Goal: Task Accomplishment & Management: Complete application form

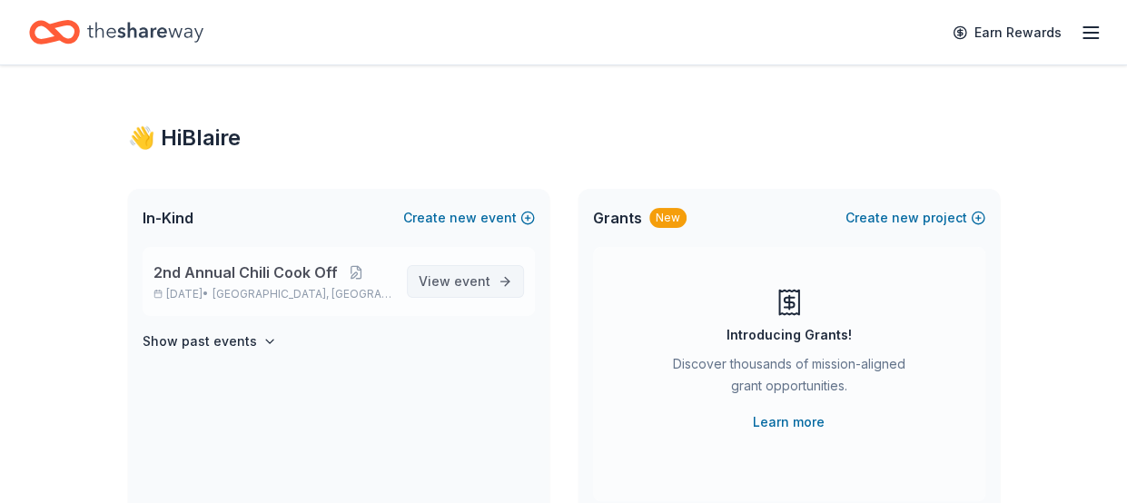
click at [475, 281] on span "event" at bounding box center [472, 280] width 36 height 15
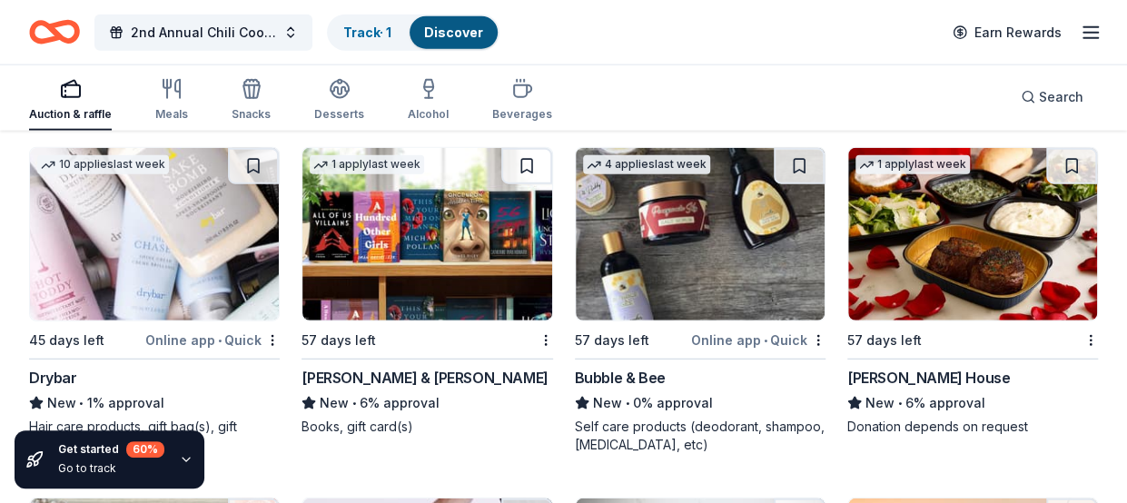
scroll to position [15711, 0]
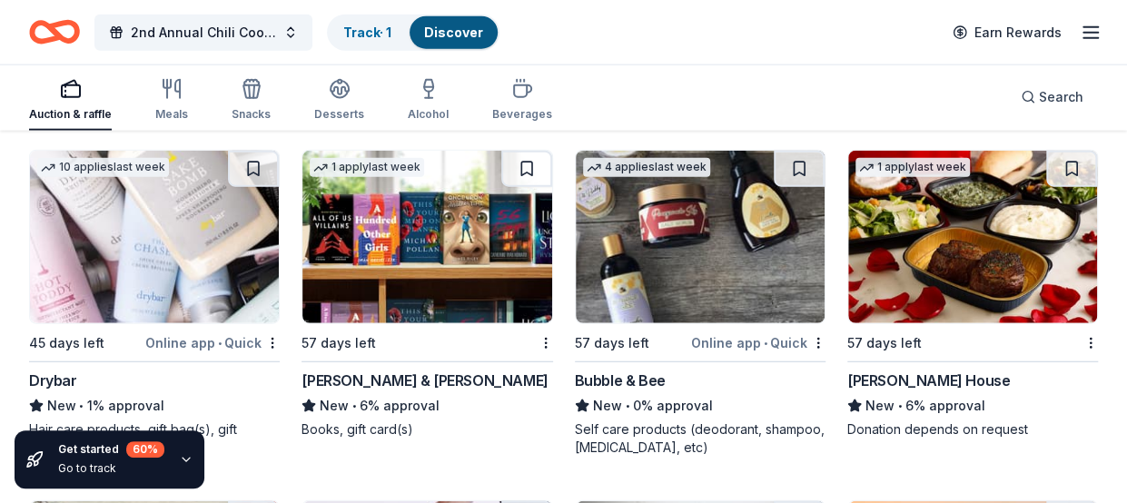
click at [187, 211] on img at bounding box center [154, 237] width 249 height 173
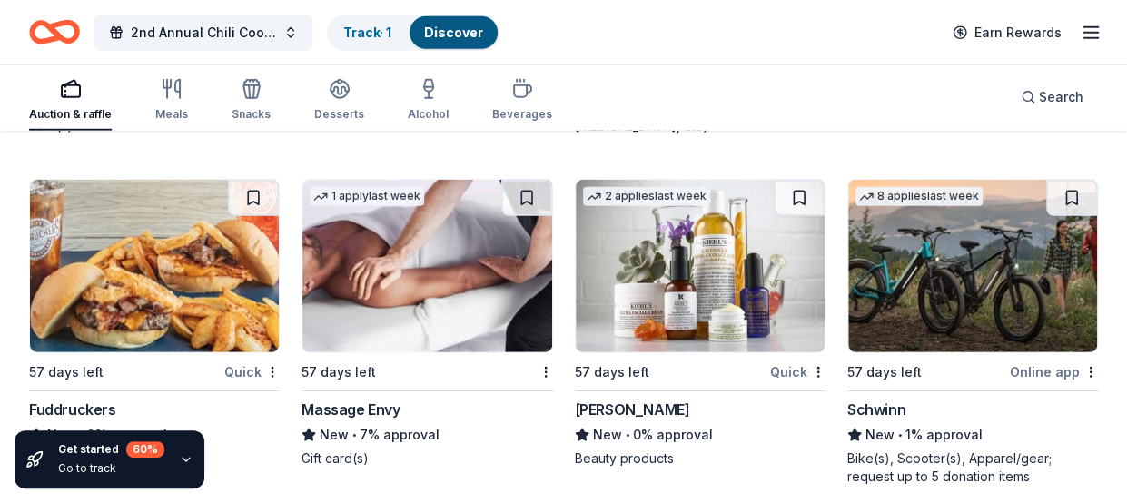
scroll to position [16038, 0]
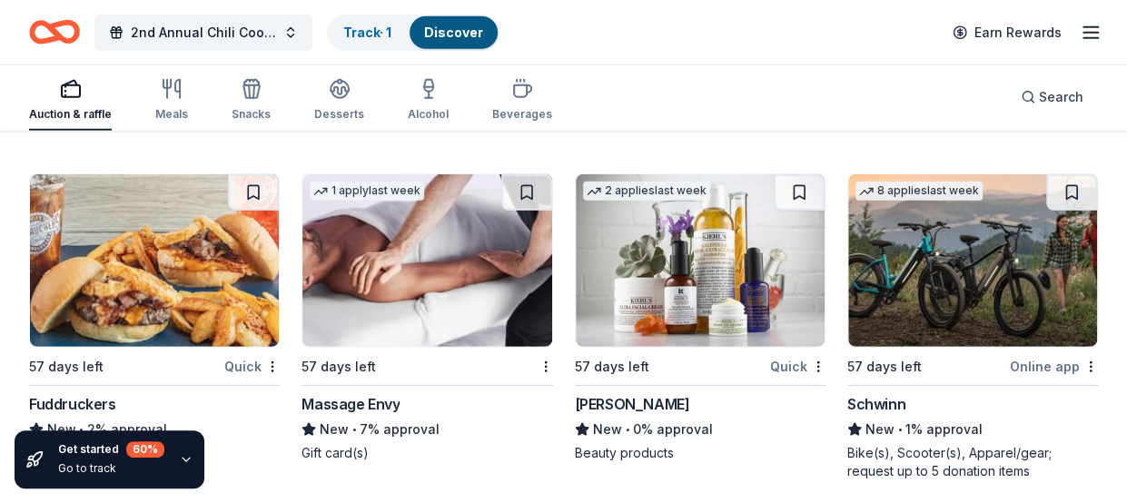
click at [720, 267] on img at bounding box center [700, 260] width 249 height 173
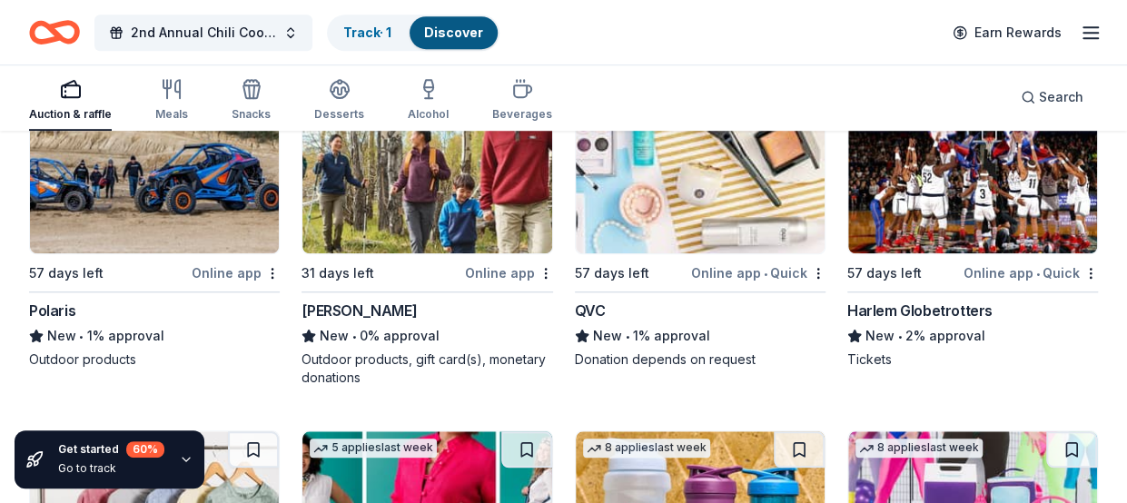
scroll to position [17480, 0]
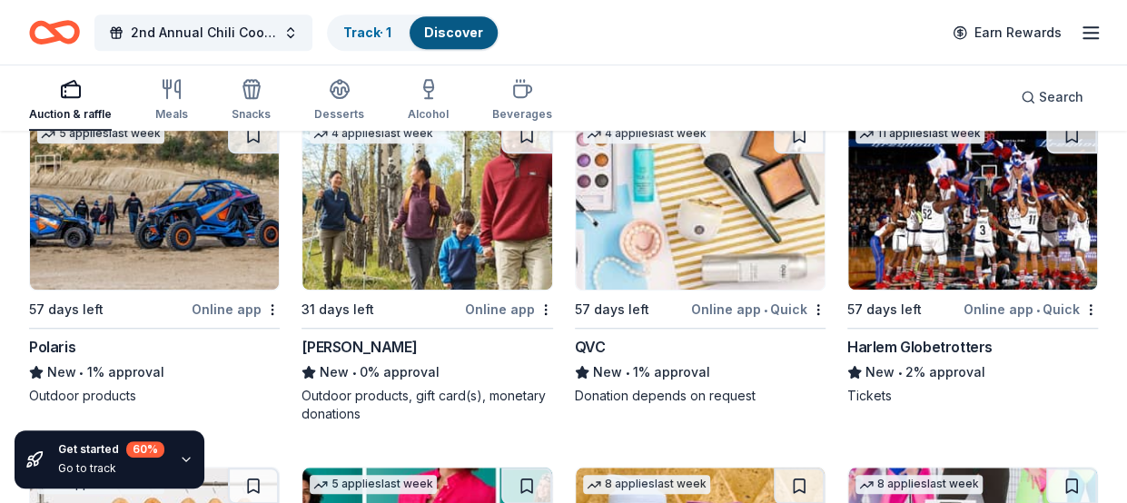
click at [149, 227] on img at bounding box center [154, 203] width 249 height 173
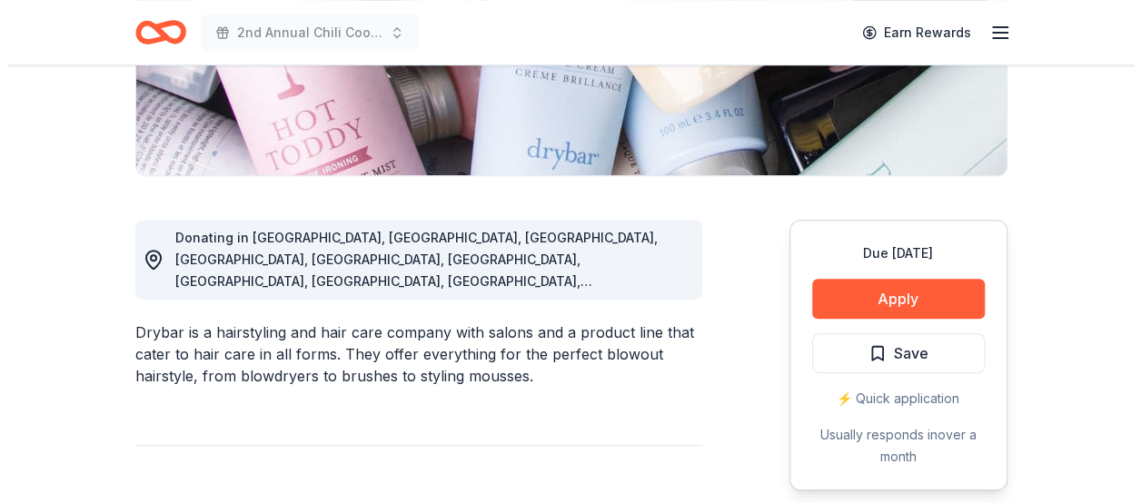
scroll to position [379, 0]
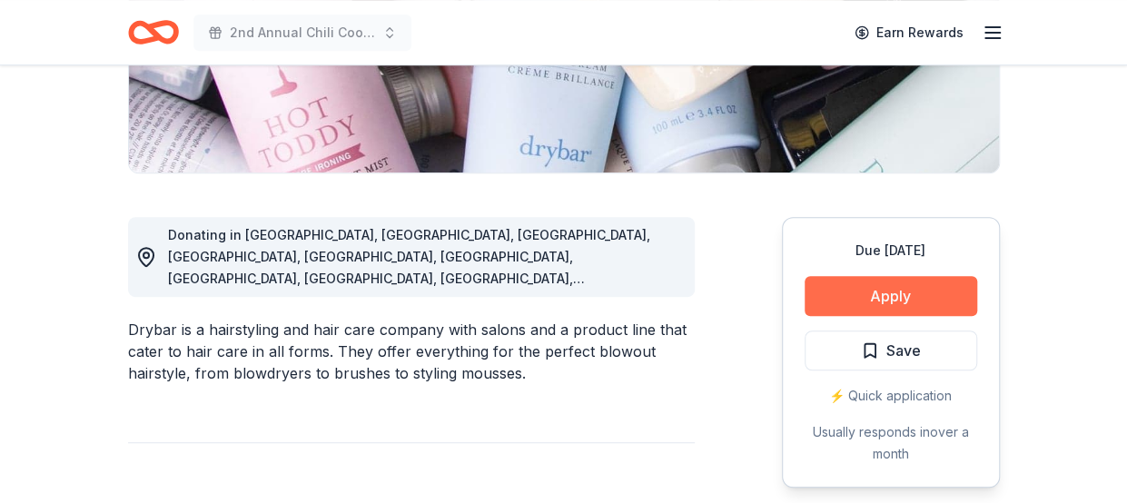
click at [922, 295] on button "Apply" at bounding box center [891, 296] width 173 height 40
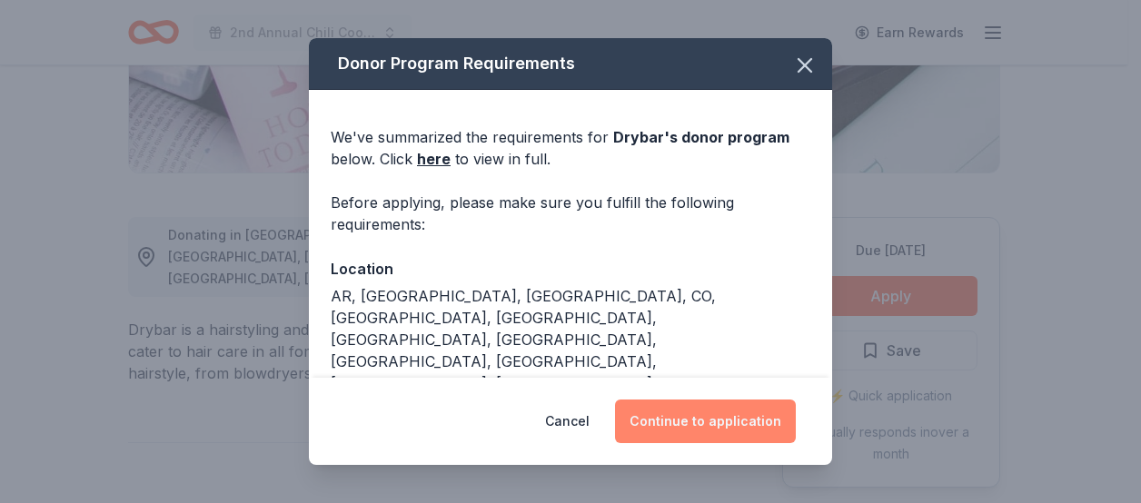
click at [756, 424] on button "Continue to application" at bounding box center [705, 422] width 181 height 44
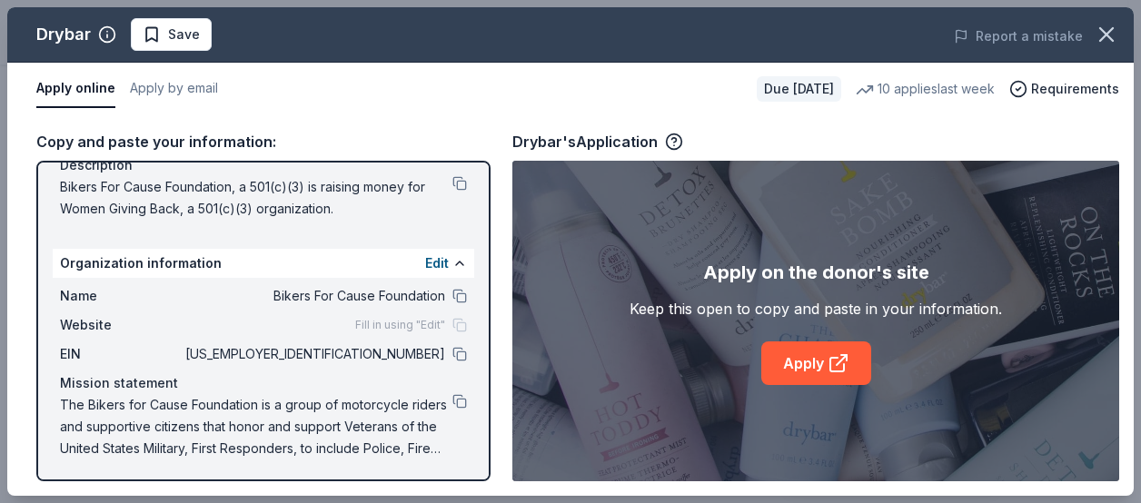
scroll to position [199, 0]
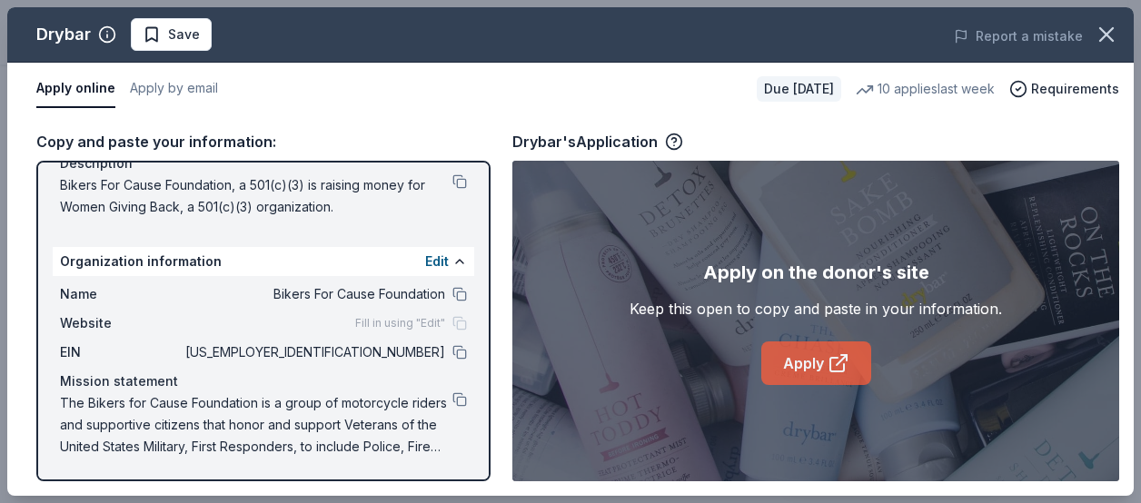
click at [808, 355] on link "Apply" at bounding box center [816, 364] width 110 height 44
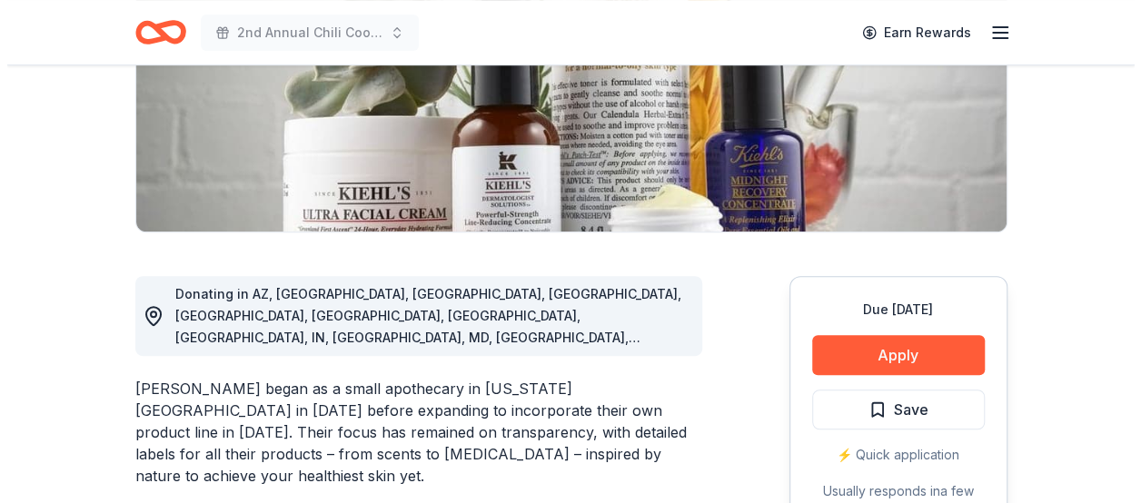
scroll to position [337, 0]
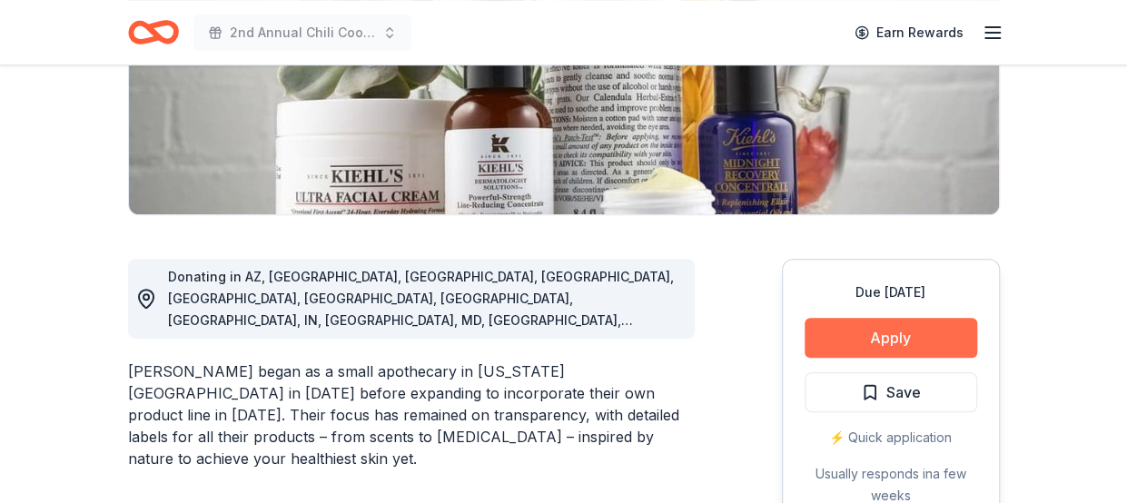
click at [918, 333] on button "Apply" at bounding box center [891, 338] width 173 height 40
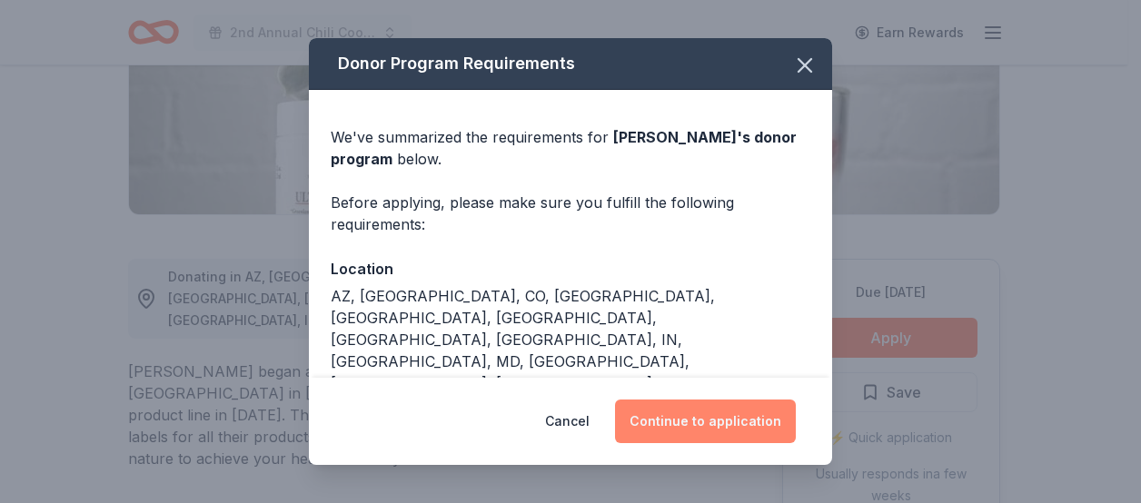
click at [723, 419] on button "Continue to application" at bounding box center [705, 422] width 181 height 44
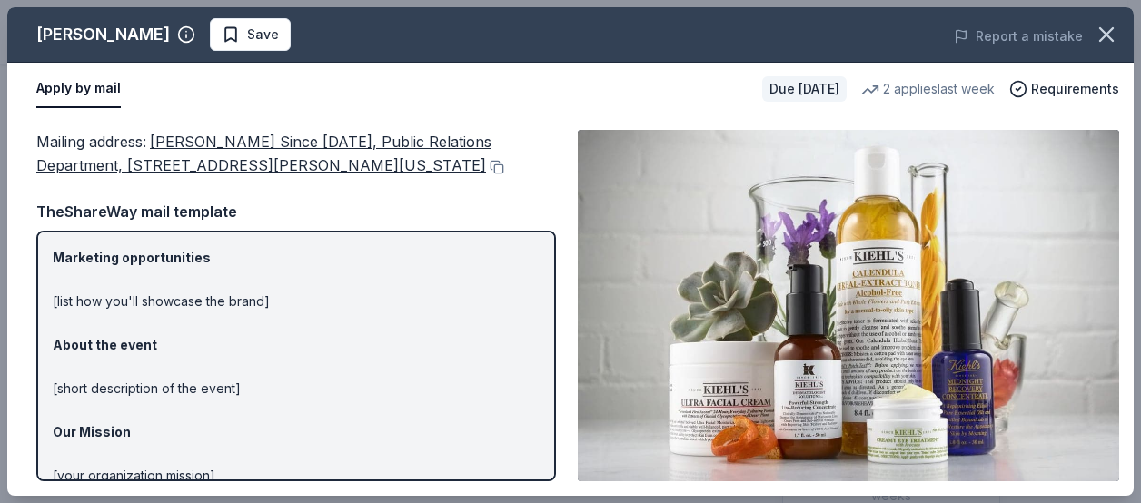
scroll to position [0, 0]
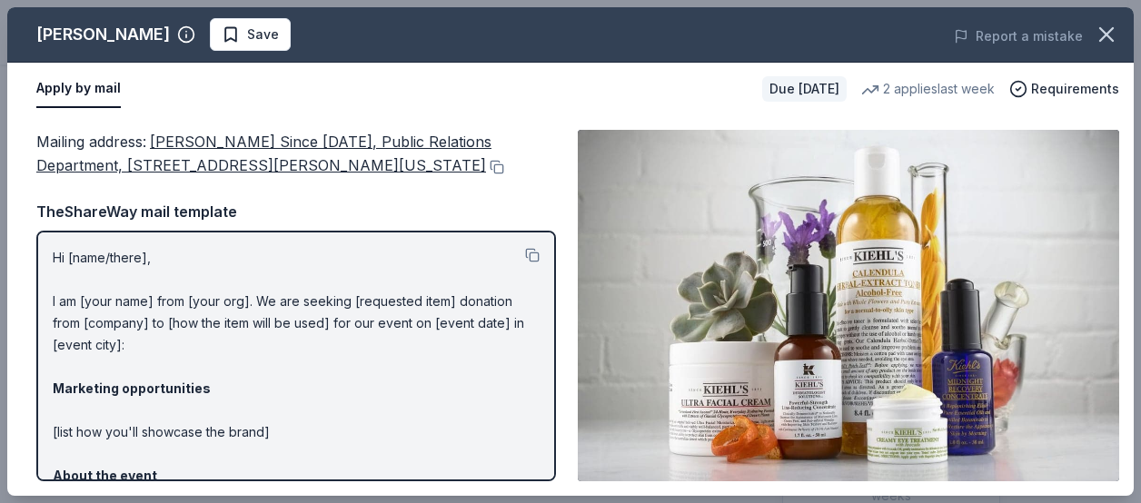
drag, startPoint x: 323, startPoint y: 167, endPoint x: 184, endPoint y: 146, distance: 141.5
click at [184, 146] on div "Mailing address : [PERSON_NAME] Since [DATE], Public Relations Department, [STR…" at bounding box center [296, 154] width 520 height 48
click at [234, 357] on p "Hi [name/there], I am [your name] from [your org]. We are seeking [requested it…" at bounding box center [296, 487] width 487 height 480
drag, startPoint x: 51, startPoint y: 259, endPoint x: 126, endPoint y: 271, distance: 76.3
click at [126, 271] on div "Hi [name/there], I am [your name] from [your org]. We are seeking [requested it…" at bounding box center [296, 356] width 520 height 251
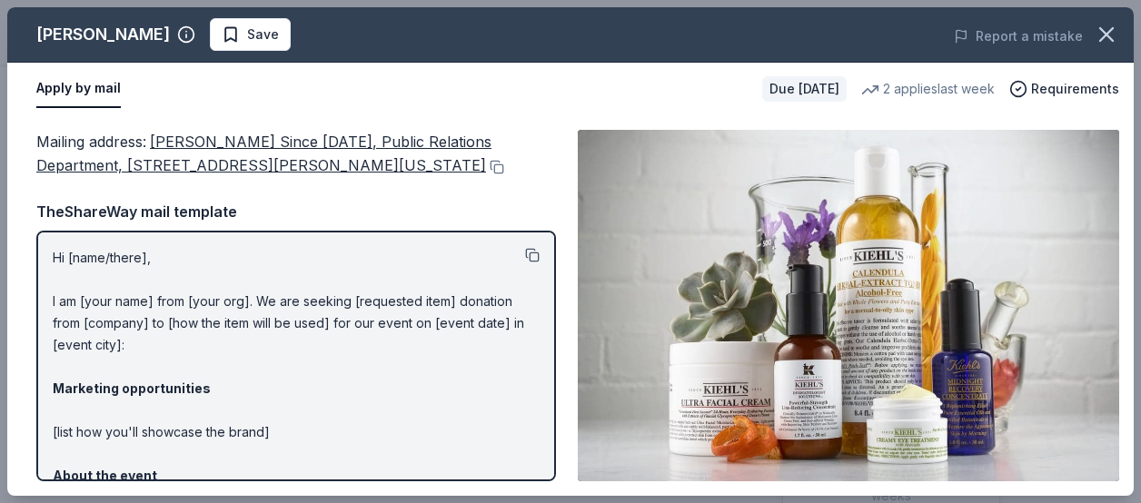
click at [525, 259] on button at bounding box center [532, 255] width 15 height 15
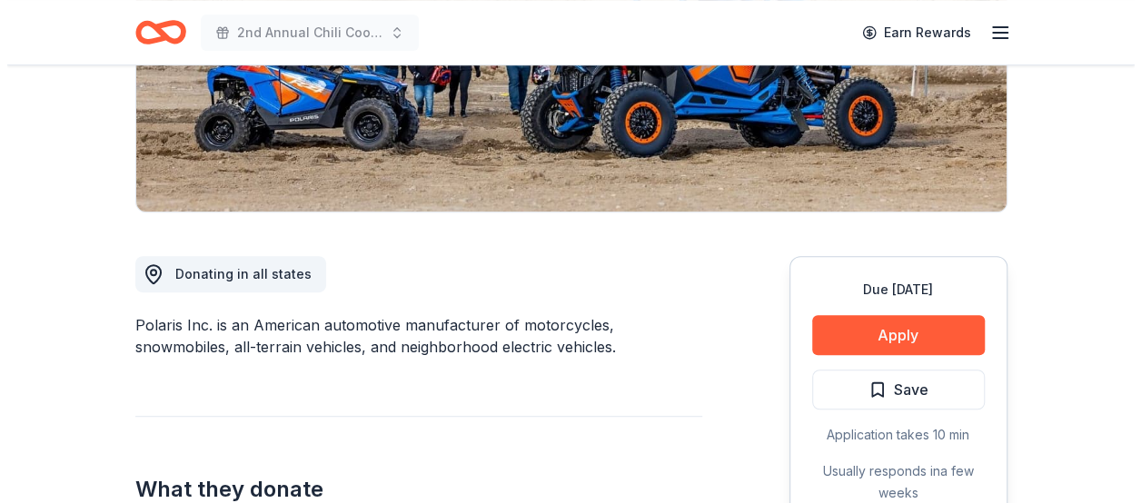
scroll to position [343, 0]
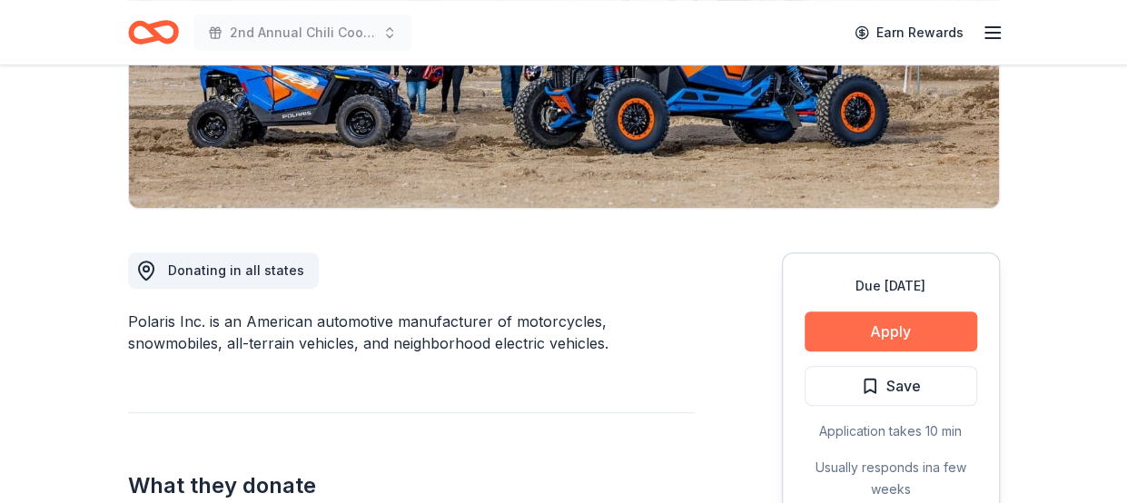
click at [921, 333] on button "Apply" at bounding box center [891, 332] width 173 height 40
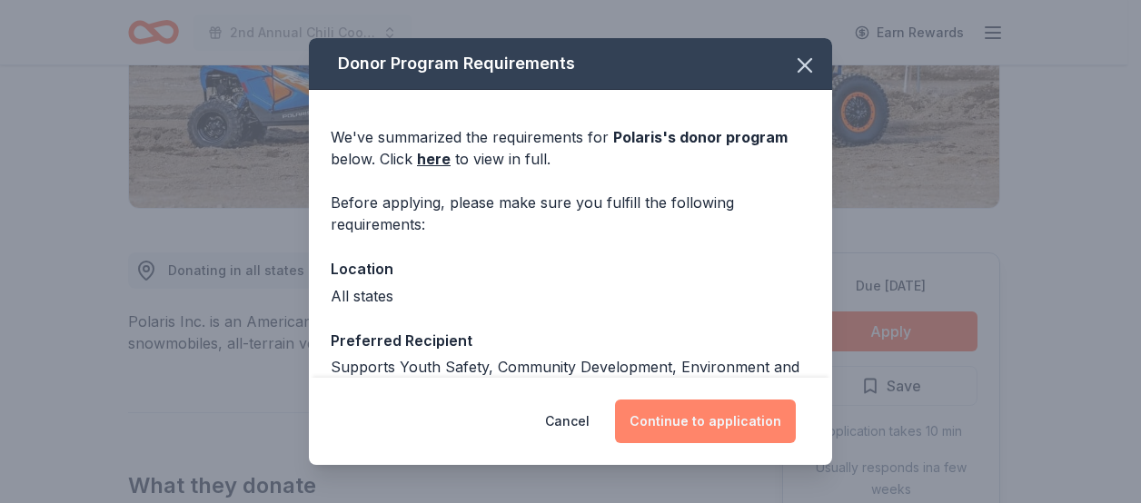
click at [709, 435] on button "Continue to application" at bounding box center [705, 422] width 181 height 44
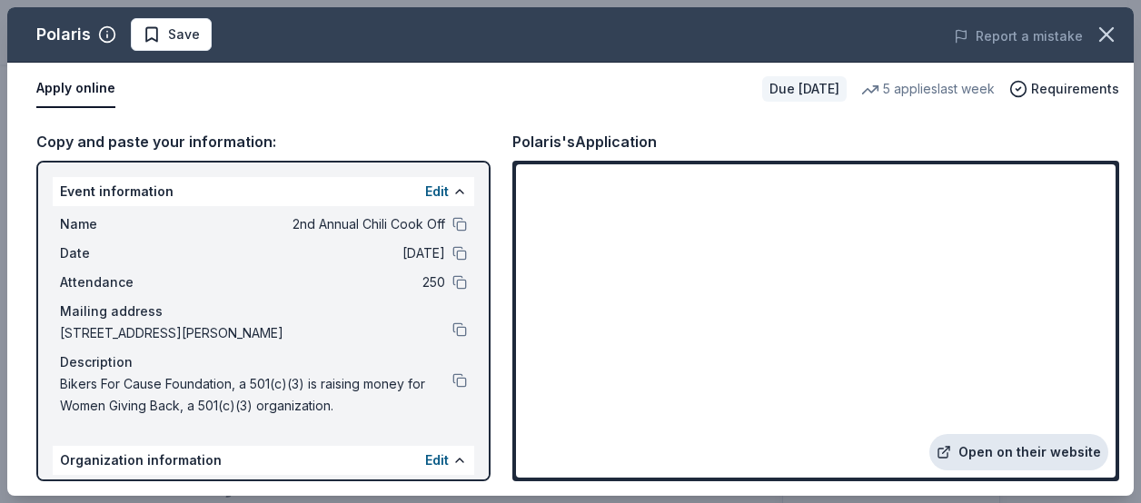
click at [995, 450] on link "Open on their website" at bounding box center [1018, 452] width 179 height 36
